Goal: Task Accomplishment & Management: Manage account settings

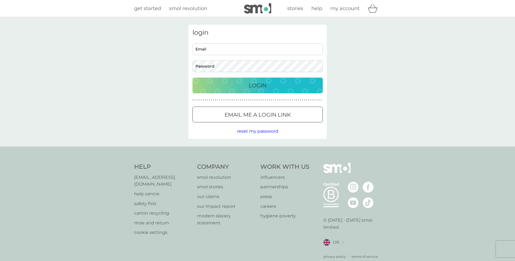
drag, startPoint x: 256, startPoint y: 48, endPoint x: 250, endPoint y: 52, distance: 6.9
click at [256, 48] on input "Email" at bounding box center [258, 49] width 130 height 12
type input "[EMAIL_ADDRESS][DOMAIN_NAME]"
click at [193, 78] on button "Login" at bounding box center [258, 86] width 130 height 16
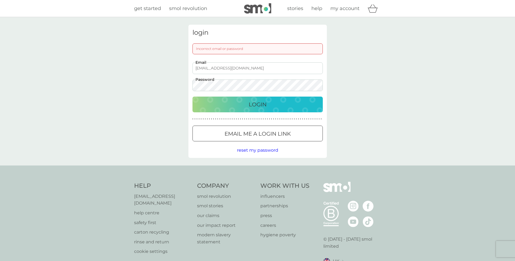
click at [29, 84] on div "login Incorrect email or password eeleen.gouvea@icloud.com Email Password Login…" at bounding box center [257, 91] width 515 height 149
click at [193, 97] on button "Login" at bounding box center [258, 105] width 130 height 16
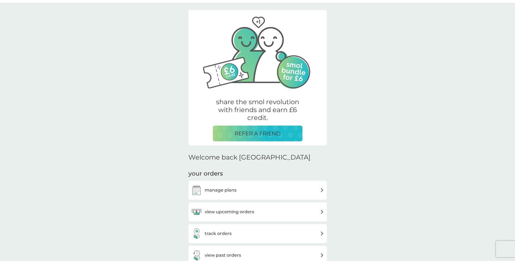
scroll to position [81, 0]
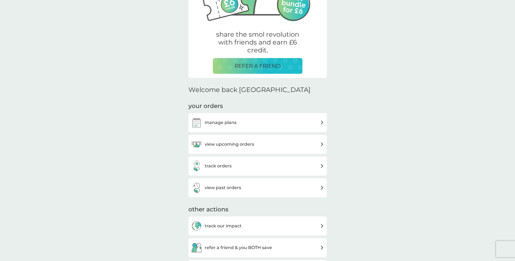
click at [222, 159] on div "track orders" at bounding box center [258, 166] width 139 height 19
click at [222, 164] on h3 "track orders" at bounding box center [218, 166] width 27 height 7
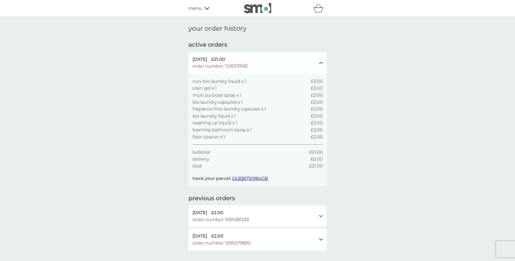
click at [255, 177] on span "QL836710984GB" at bounding box center [250, 178] width 36 height 5
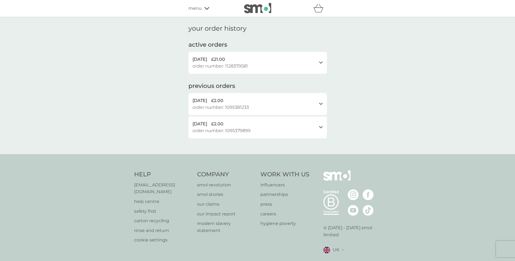
click at [196, 8] on span "menu" at bounding box center [195, 8] width 13 height 7
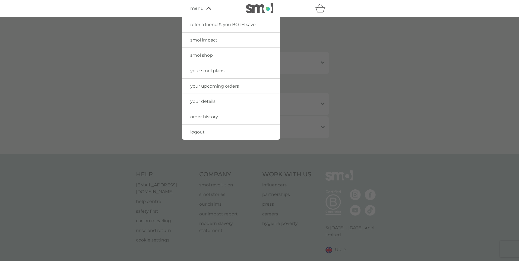
drag, startPoint x: 217, startPoint y: 116, endPoint x: 229, endPoint y: 113, distance: 12.4
click at [217, 116] on span "order history" at bounding box center [204, 116] width 28 height 5
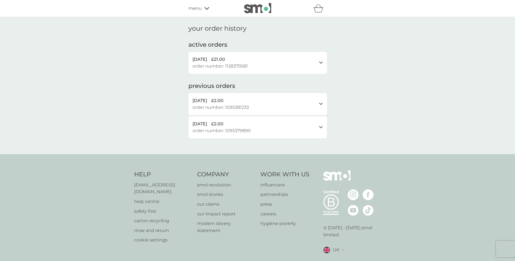
click at [199, 10] on span "menu" at bounding box center [195, 8] width 13 height 7
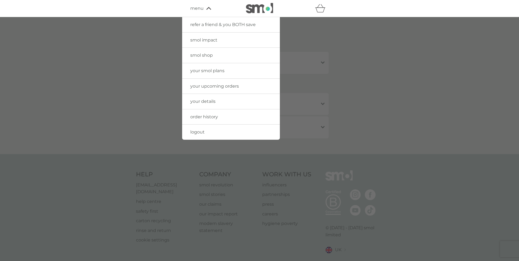
click at [211, 100] on span "your details" at bounding box center [202, 101] width 25 height 5
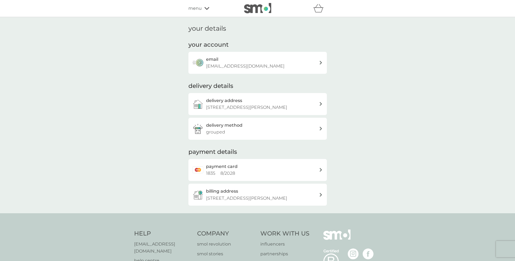
click at [180, 6] on div "refer a friend & you BOTH save smol impact smol shop your smol plans your upcom…" at bounding box center [257, 8] width 515 height 17
click at [190, 7] on span "menu" at bounding box center [195, 8] width 13 height 7
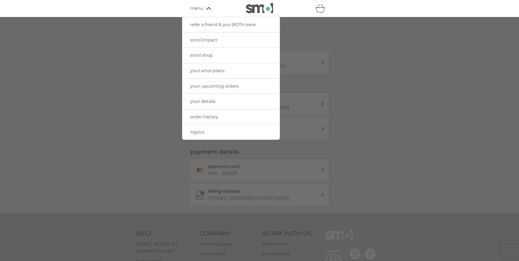
click at [223, 71] on span "your smol plans" at bounding box center [207, 70] width 34 height 5
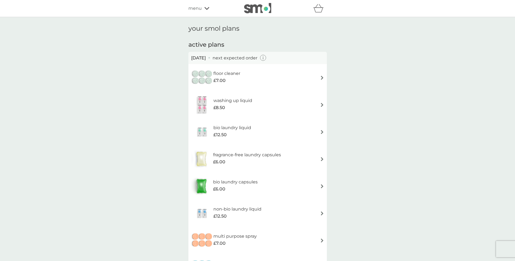
click at [319, 80] on div "floor cleaner £7.00" at bounding box center [257, 77] width 133 height 19
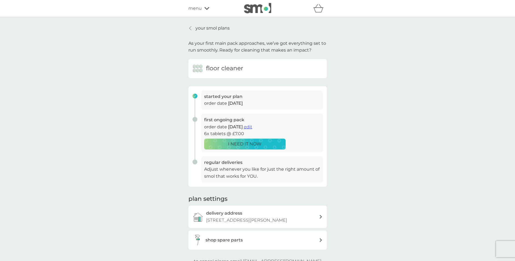
click at [208, 29] on p "your smol plans" at bounding box center [213, 28] width 34 height 7
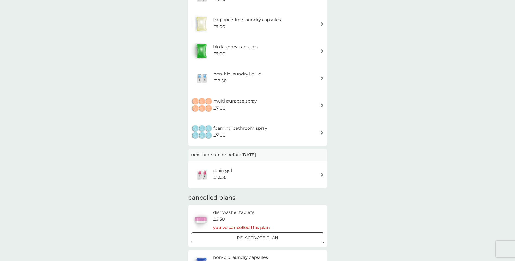
scroll to position [136, 0]
click at [321, 175] on img at bounding box center [322, 174] width 4 height 4
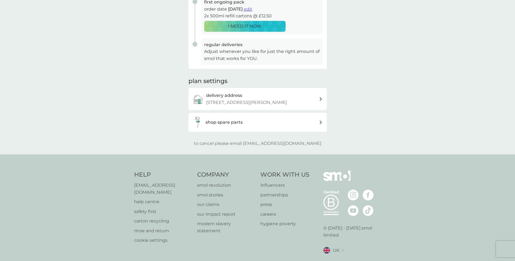
scroll to position [133, 0]
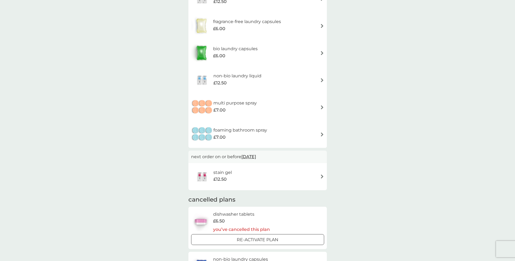
scroll to position [136, 0]
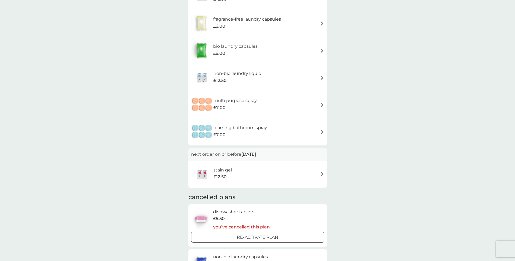
click at [247, 77] on h6 "non-bio laundry liquid" at bounding box center [237, 73] width 48 height 7
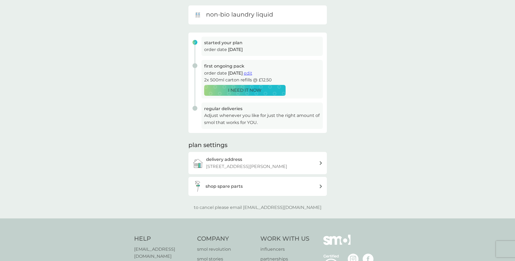
scroll to position [54, 0]
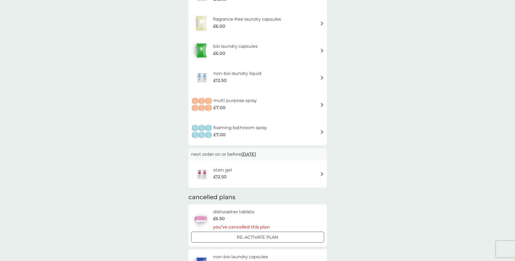
click at [273, 52] on div "bio laundry capsules £6.00" at bounding box center [257, 50] width 133 height 19
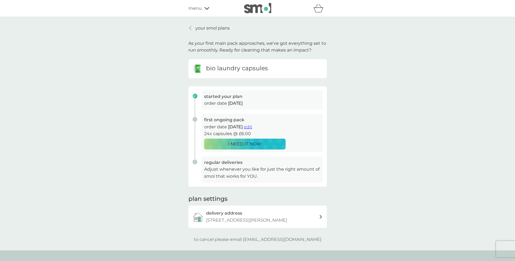
drag, startPoint x: 205, startPoint y: 27, endPoint x: 212, endPoint y: 33, distance: 8.7
click at [205, 27] on p "your smol plans" at bounding box center [213, 28] width 34 height 7
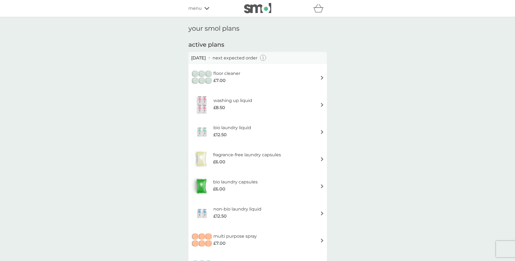
click at [266, 57] on icon "button" at bounding box center [263, 58] width 6 height 6
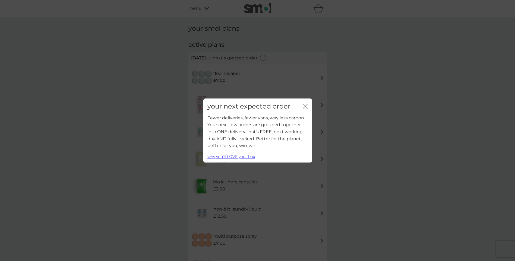
click at [306, 106] on icon "close" at bounding box center [305, 106] width 5 height 5
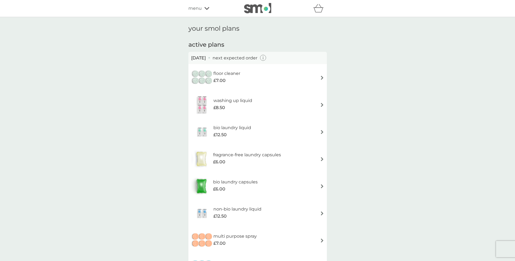
click at [317, 75] on div "floor cleaner £7.00" at bounding box center [257, 77] width 133 height 19
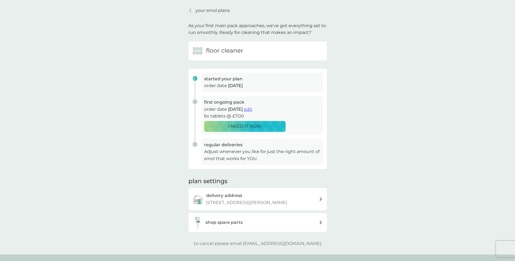
scroll to position [27, 0]
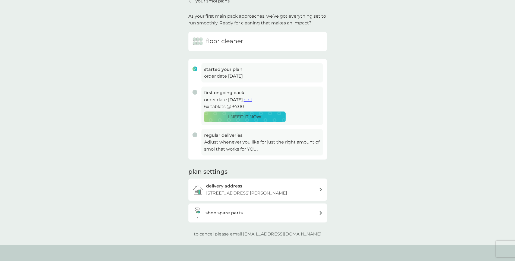
click at [252, 101] on span "edit" at bounding box center [248, 99] width 8 height 5
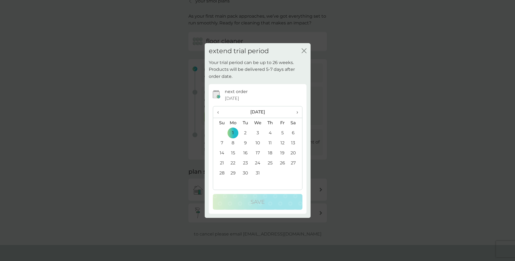
click at [298, 112] on span "›" at bounding box center [295, 111] width 5 height 11
click at [271, 134] on td "1" at bounding box center [270, 133] width 12 height 10
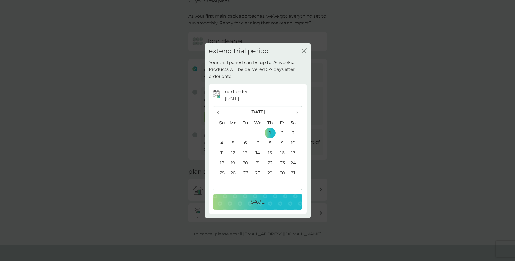
click at [264, 200] on p "Save" at bounding box center [258, 202] width 14 height 9
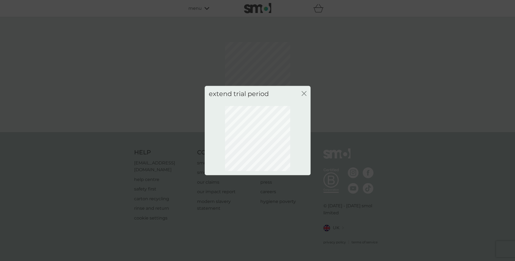
scroll to position [0, 0]
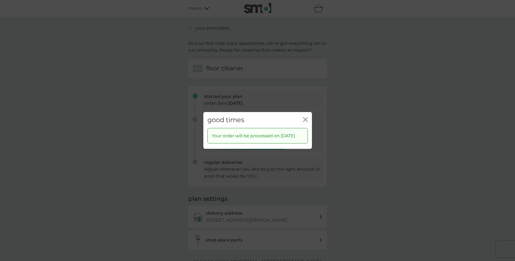
click at [306, 120] on icon "close" at bounding box center [307, 120] width 2 height 4
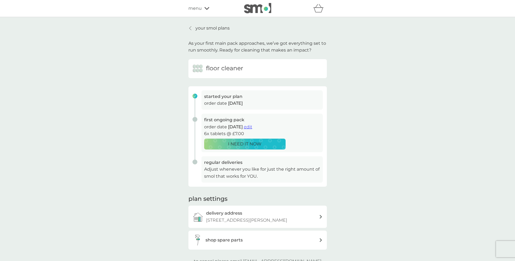
click at [211, 27] on p "your smol plans" at bounding box center [213, 28] width 34 height 7
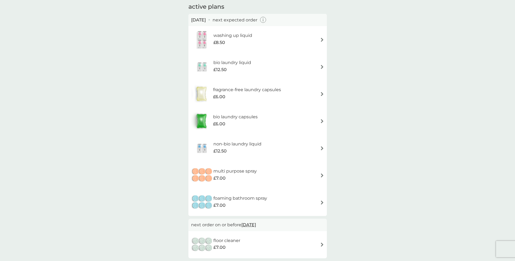
scroll to position [136, 0]
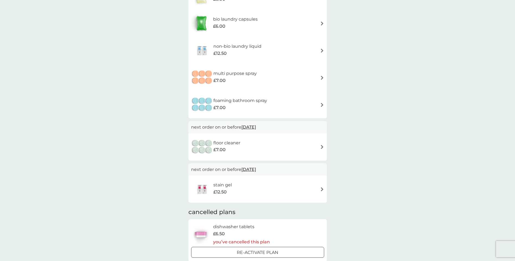
click at [323, 105] on img at bounding box center [322, 105] width 4 height 4
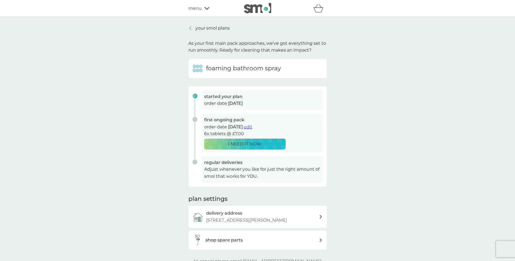
click at [252, 126] on span "edit" at bounding box center [248, 126] width 8 height 5
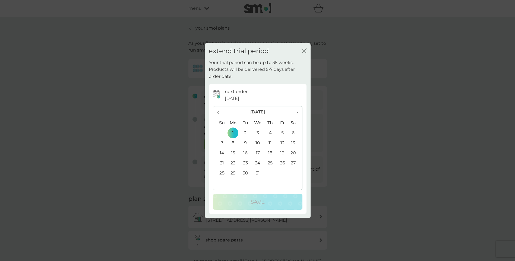
click at [295, 112] on span "›" at bounding box center [295, 111] width 5 height 11
click at [269, 131] on td "1" at bounding box center [270, 133] width 12 height 10
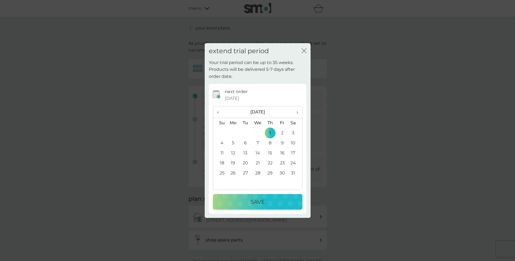
click at [265, 201] on div "Save" at bounding box center [257, 202] width 79 height 9
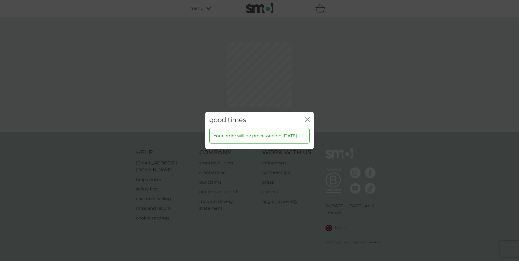
click at [310, 118] on icon "close" at bounding box center [308, 120] width 2 height 4
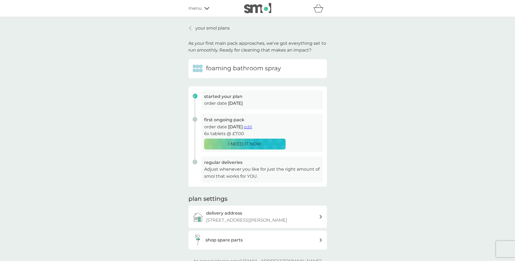
click at [202, 25] on p "your smol plans" at bounding box center [213, 28] width 34 height 7
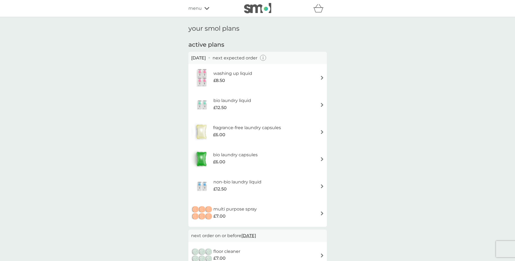
click at [319, 77] on div "washing up liquid £8.50" at bounding box center [257, 77] width 133 height 19
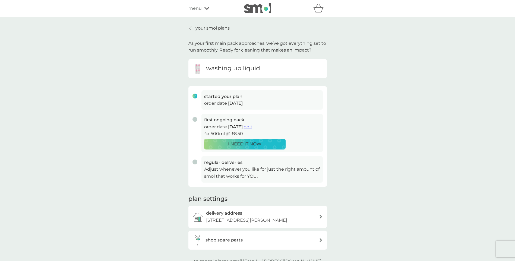
click at [252, 127] on span "edit" at bounding box center [248, 126] width 8 height 5
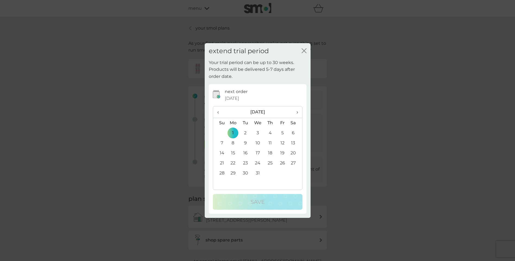
click at [297, 110] on span "›" at bounding box center [295, 111] width 5 height 11
click at [270, 132] on td "1" at bounding box center [270, 133] width 12 height 10
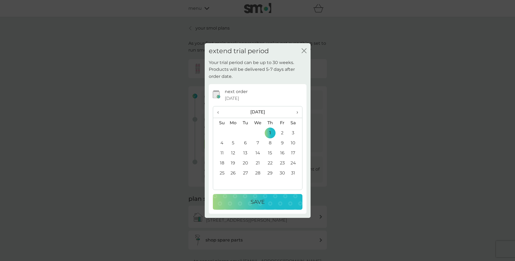
click at [278, 207] on button "Save" at bounding box center [258, 202] width 90 height 16
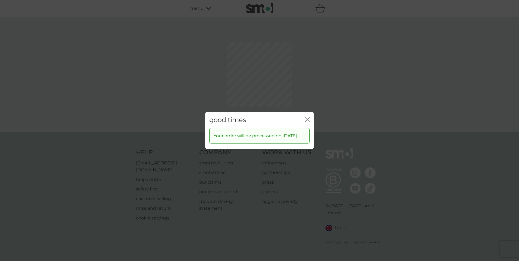
drag, startPoint x: 306, startPoint y: 121, endPoint x: 236, endPoint y: 45, distance: 103.8
click at [306, 120] on icon "close" at bounding box center [307, 119] width 5 height 5
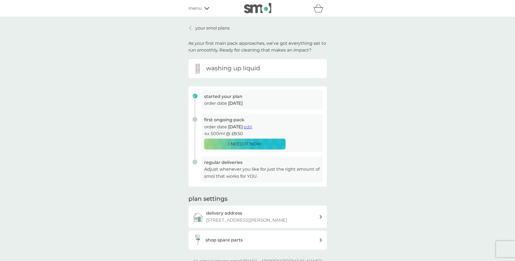
click at [210, 28] on p "your smol plans" at bounding box center [213, 28] width 34 height 7
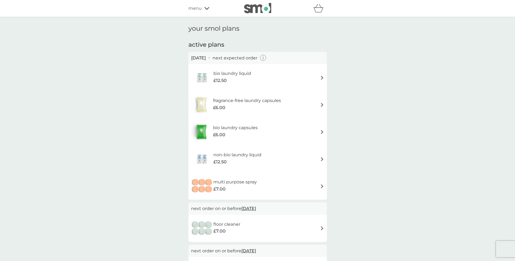
click at [319, 78] on div "bio laundry liquid £12.50" at bounding box center [257, 77] width 133 height 19
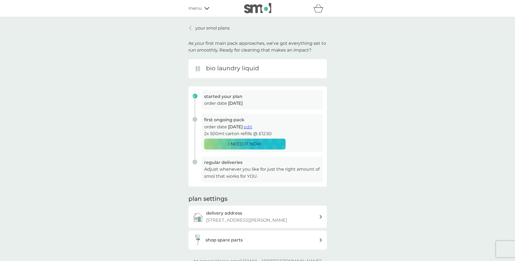
click at [252, 125] on span "edit" at bounding box center [248, 126] width 8 height 5
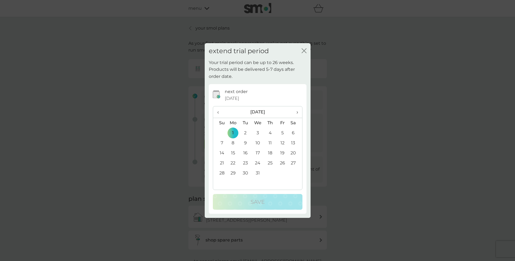
click at [297, 111] on span "›" at bounding box center [295, 111] width 5 height 11
click at [271, 130] on td "1" at bounding box center [270, 133] width 12 height 10
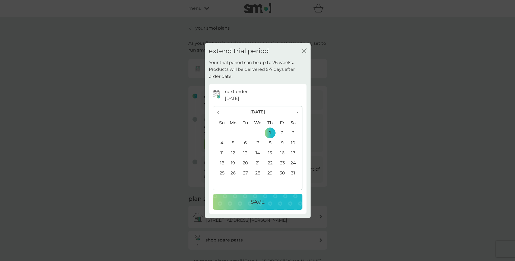
click at [268, 202] on div "Save" at bounding box center [257, 202] width 79 height 9
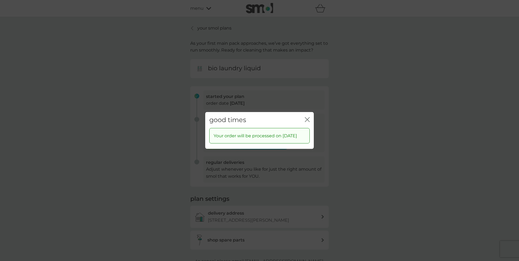
click at [309, 117] on div "good times close" at bounding box center [259, 120] width 109 height 16
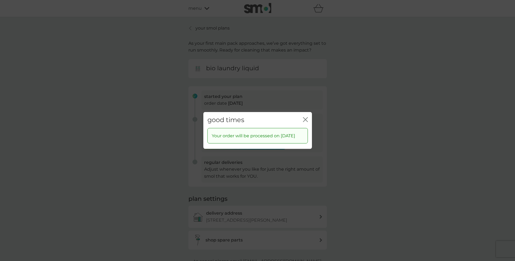
click at [193, 27] on div "good times close Your order will be processed on [DATE]" at bounding box center [257, 130] width 515 height 261
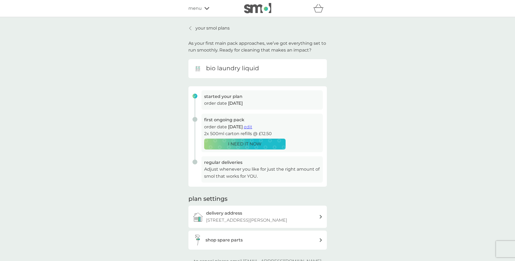
click at [201, 31] on p "your smol plans" at bounding box center [213, 28] width 34 height 7
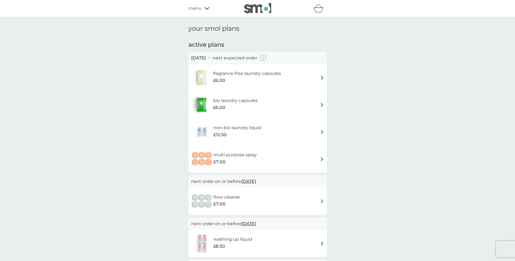
click at [317, 78] on div "fragrance-free laundry capsules £6.00" at bounding box center [257, 77] width 133 height 19
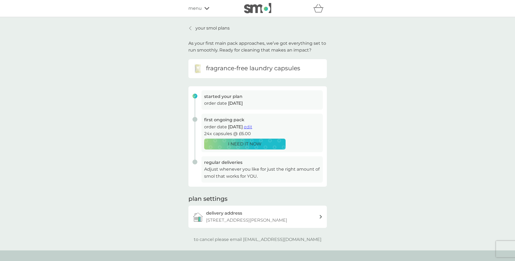
click at [252, 128] on span "edit" at bounding box center [248, 126] width 8 height 5
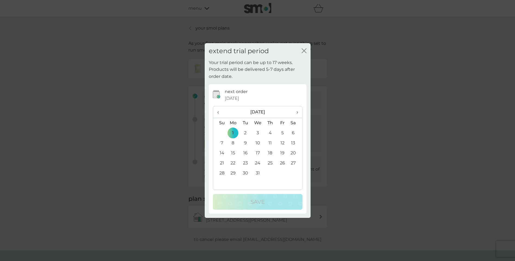
click at [296, 111] on span "›" at bounding box center [295, 111] width 5 height 11
click at [273, 130] on td "1" at bounding box center [270, 133] width 12 height 10
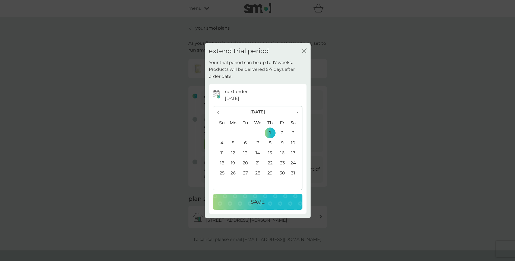
click at [260, 202] on p "Save" at bounding box center [258, 202] width 14 height 9
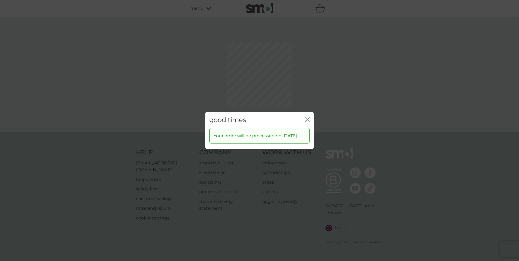
click at [309, 119] on icon "close" at bounding box center [307, 119] width 5 height 5
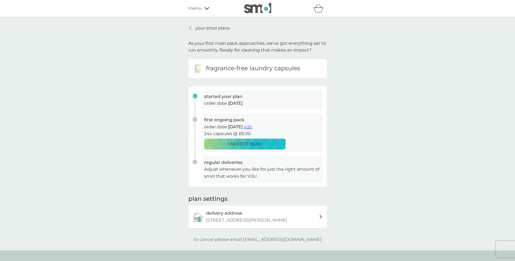
click at [216, 27] on p "your smol plans" at bounding box center [213, 28] width 34 height 7
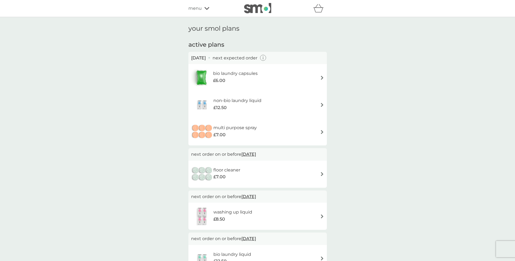
click at [310, 76] on div "bio laundry capsules £6.00" at bounding box center [257, 77] width 133 height 19
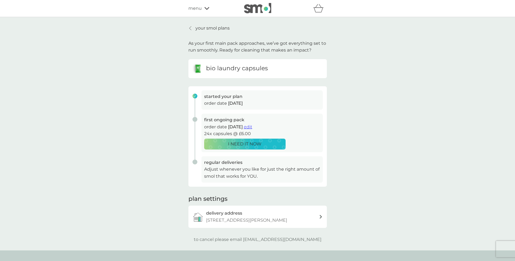
click at [252, 126] on span "edit" at bounding box center [248, 126] width 8 height 5
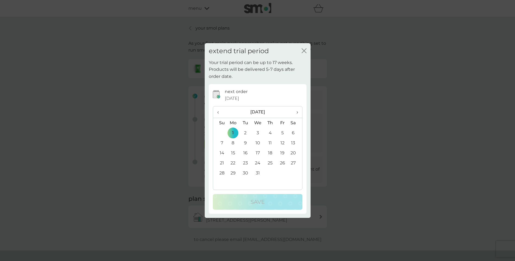
click at [298, 112] on span "›" at bounding box center [295, 111] width 5 height 11
click at [268, 131] on td "1" at bounding box center [270, 133] width 12 height 10
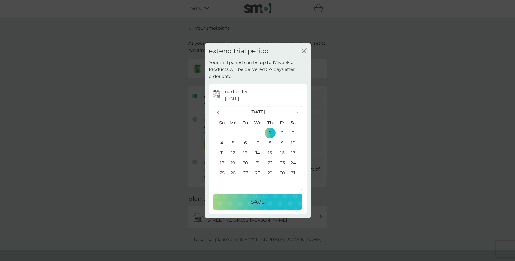
click at [267, 203] on div "Save" at bounding box center [257, 202] width 79 height 9
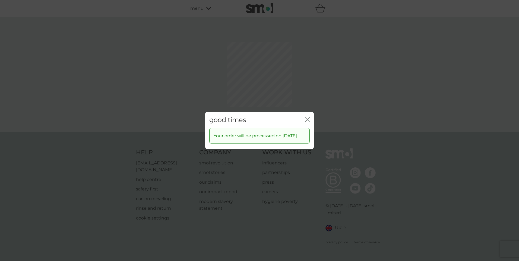
click at [310, 120] on icon "close" at bounding box center [307, 119] width 5 height 5
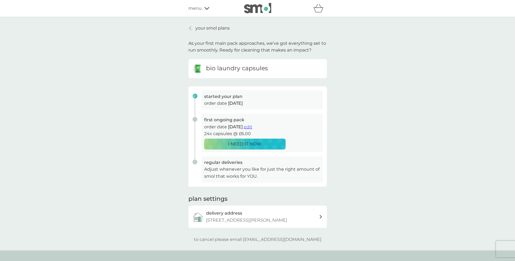
click at [201, 25] on p "your smol plans" at bounding box center [213, 28] width 34 height 7
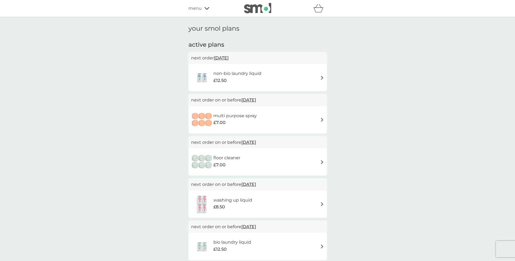
click at [313, 74] on div "non-bio laundry liquid £12.50" at bounding box center [257, 77] width 133 height 19
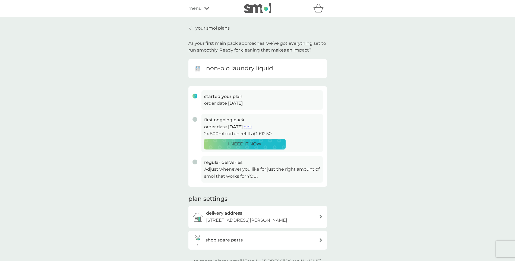
click at [252, 125] on span "edit" at bounding box center [248, 126] width 8 height 5
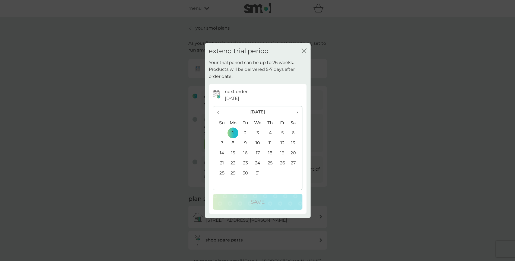
click at [296, 111] on span "›" at bounding box center [295, 111] width 5 height 11
click at [272, 131] on td "1" at bounding box center [270, 133] width 12 height 10
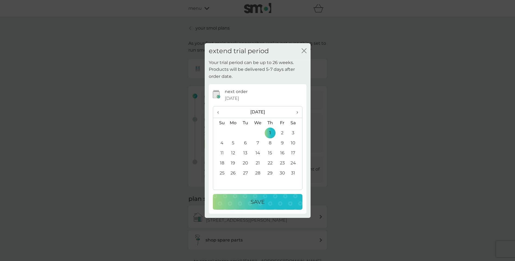
click at [258, 198] on p "Save" at bounding box center [258, 202] width 14 height 9
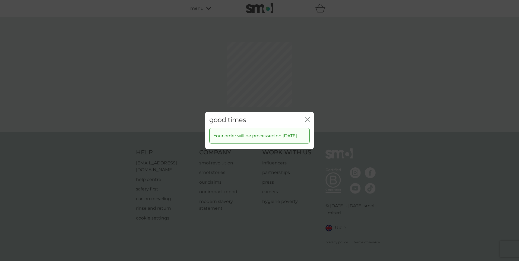
click at [306, 119] on icon "close" at bounding box center [307, 119] width 5 height 5
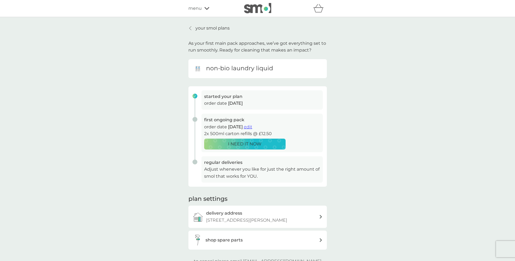
click at [201, 7] on span "menu" at bounding box center [195, 8] width 13 height 7
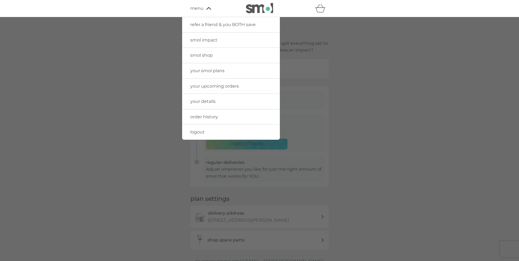
click at [446, 94] on div at bounding box center [259, 147] width 519 height 261
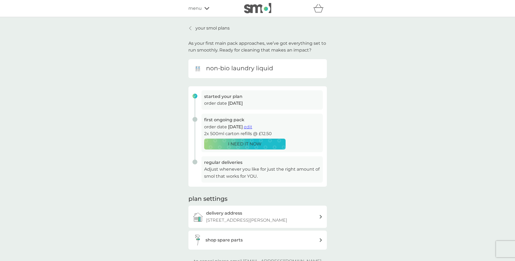
click at [205, 31] on p "your smol plans" at bounding box center [213, 28] width 34 height 7
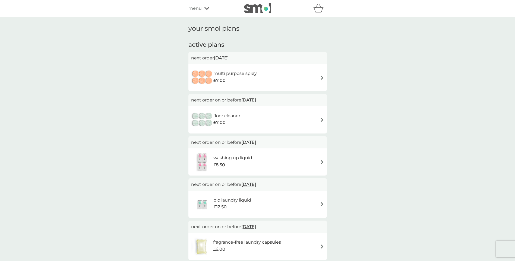
click at [321, 72] on div "multi purpose spray £7.00" at bounding box center [257, 77] width 133 height 19
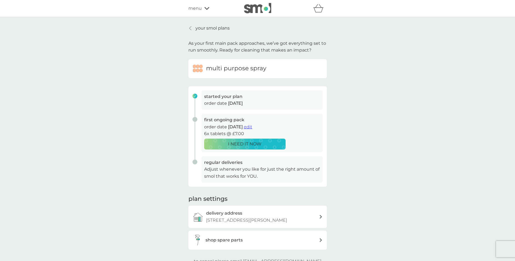
click at [252, 126] on span "edit" at bounding box center [248, 126] width 8 height 5
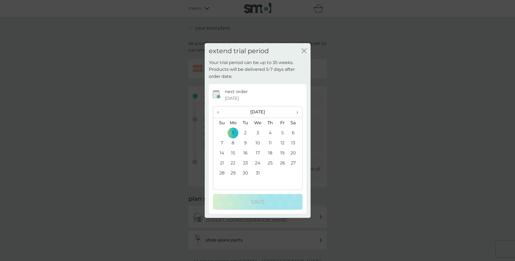
click at [296, 112] on span "›" at bounding box center [295, 111] width 5 height 11
click at [269, 132] on td "1" at bounding box center [270, 133] width 12 height 10
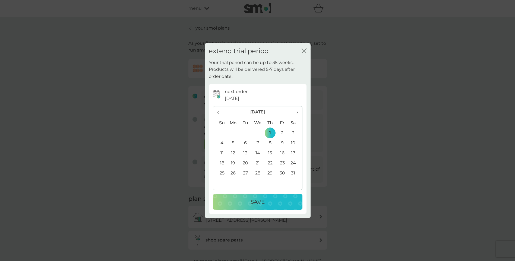
click at [271, 198] on div "Save" at bounding box center [257, 202] width 79 height 9
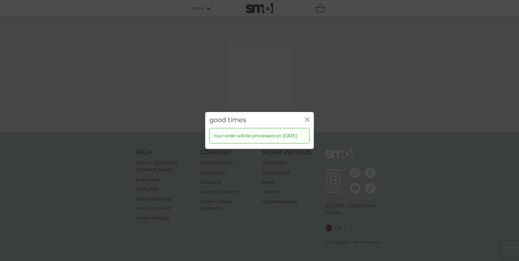
click at [307, 118] on icon "close" at bounding box center [307, 119] width 5 height 5
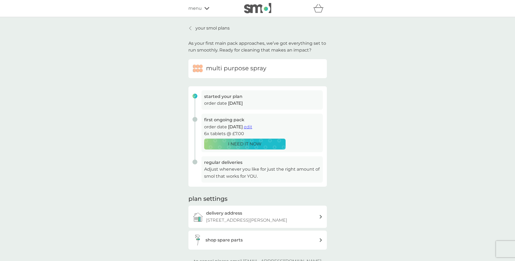
drag, startPoint x: 199, startPoint y: 27, endPoint x: 348, endPoint y: 40, distance: 149.2
click at [199, 27] on p "your smol plans" at bounding box center [213, 28] width 34 height 7
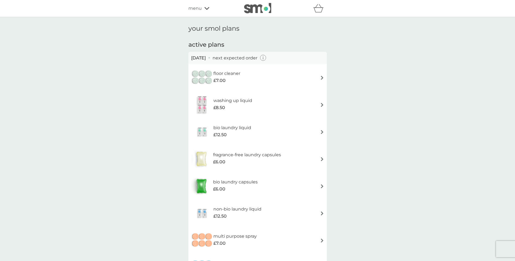
click at [266, 57] on icon "button" at bounding box center [263, 58] width 6 height 6
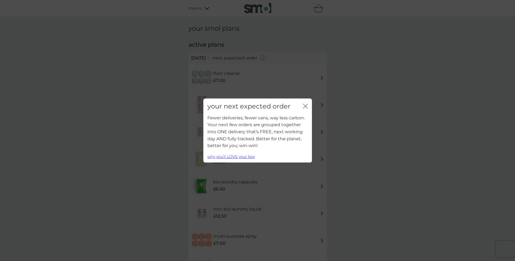
click at [304, 106] on icon "close" at bounding box center [305, 106] width 5 height 5
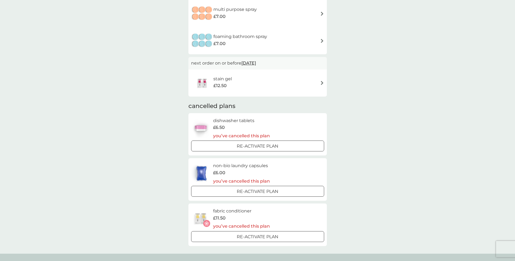
scroll to position [217, 0]
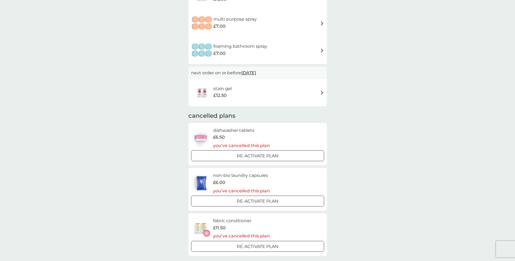
click at [319, 95] on div "stain gel £12.50" at bounding box center [257, 92] width 133 height 19
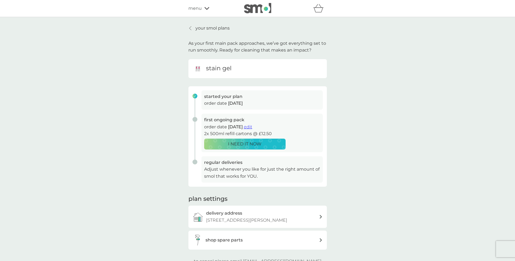
click at [218, 30] on p "your smol plans" at bounding box center [213, 28] width 34 height 7
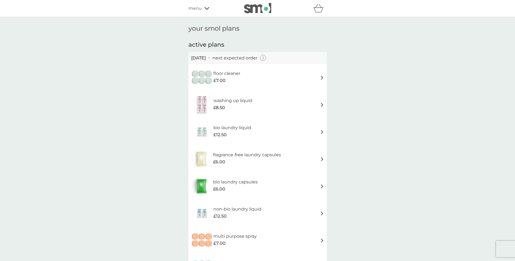
click at [204, 5] on div "menu" at bounding box center [212, 8] width 46 height 7
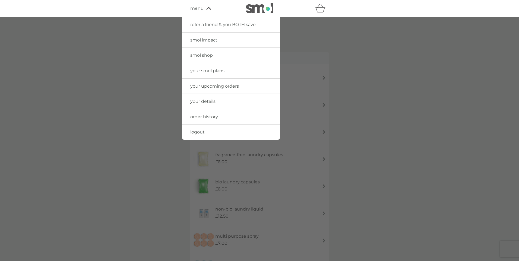
click at [203, 101] on span "your details" at bounding box center [202, 101] width 25 height 5
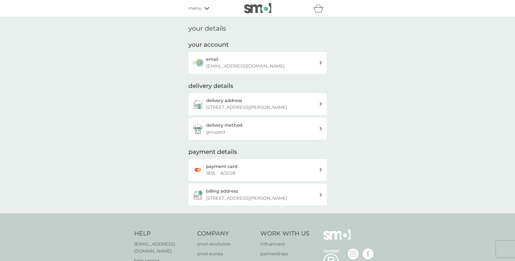
click at [318, 169] on div "payment card 1835 8 / 2028" at bounding box center [262, 170] width 113 height 14
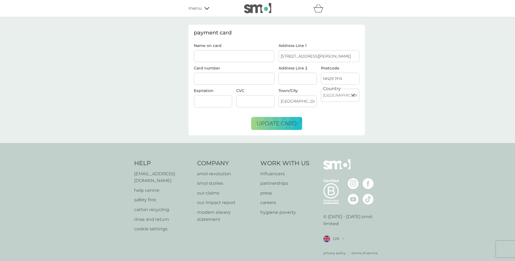
click at [206, 7] on icon at bounding box center [207, 8] width 5 height 3
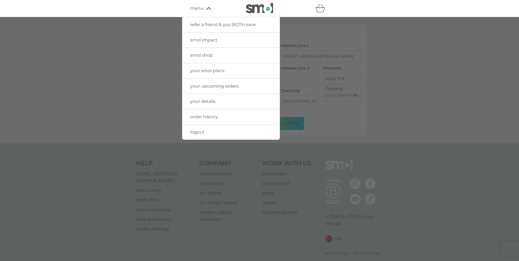
click at [216, 87] on span "your upcoming orders" at bounding box center [214, 86] width 49 height 5
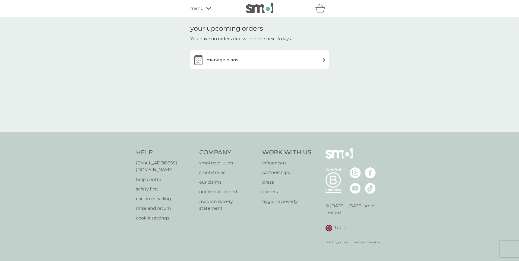
click at [253, 62] on div "manage plans" at bounding box center [259, 59] width 133 height 11
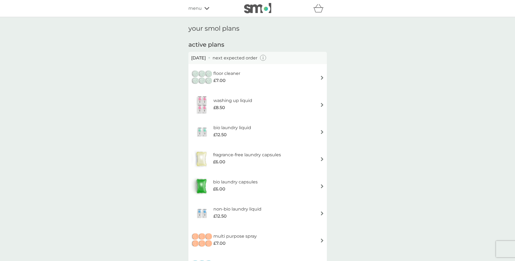
click at [266, 59] on icon "button" at bounding box center [263, 58] width 6 height 6
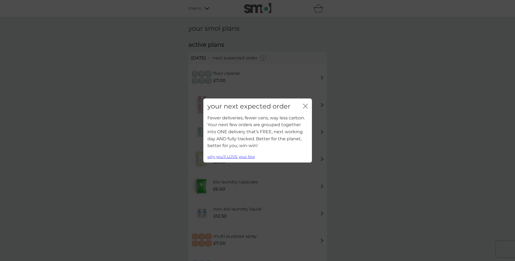
click at [307, 106] on icon "close" at bounding box center [305, 106] width 5 height 5
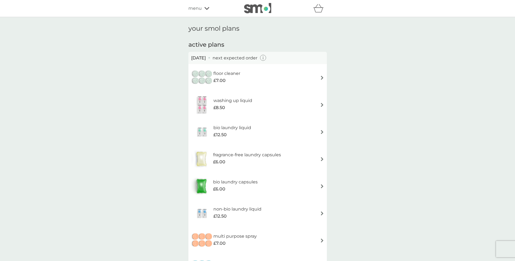
click at [225, 73] on h6 "floor cleaner" at bounding box center [226, 73] width 27 height 7
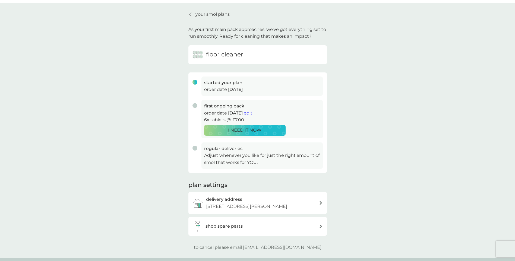
scroll to position [27, 0]
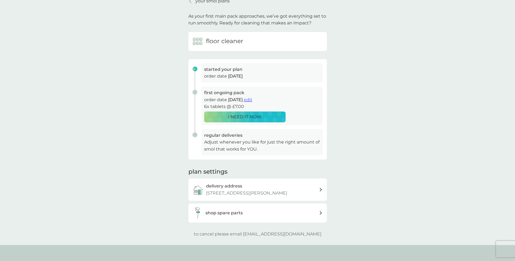
click at [288, 217] on div "shop spare parts" at bounding box center [256, 213] width 127 height 11
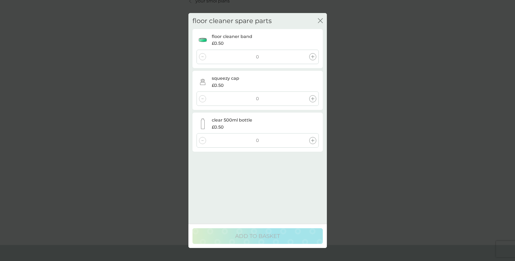
click at [321, 22] on icon "close" at bounding box center [320, 20] width 5 height 5
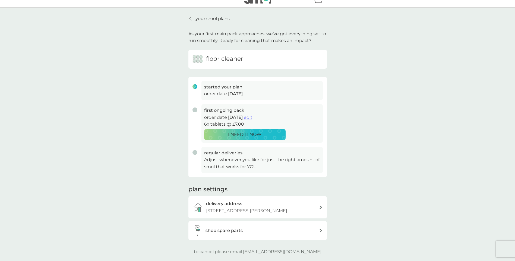
scroll to position [0, 0]
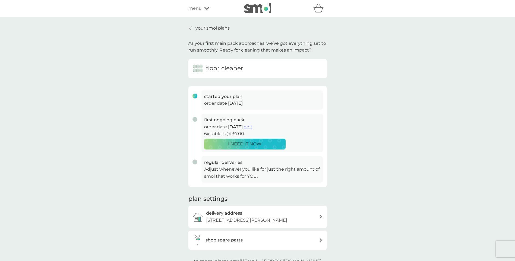
click at [203, 26] on p "your smol plans" at bounding box center [213, 28] width 34 height 7
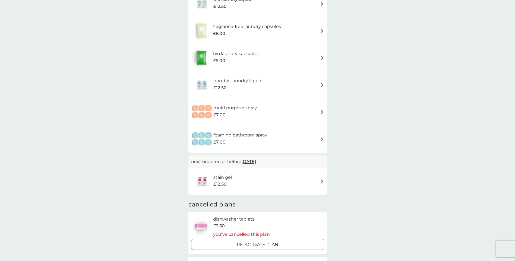
scroll to position [190, 0]
